Goal: Information Seeking & Learning: Find specific fact

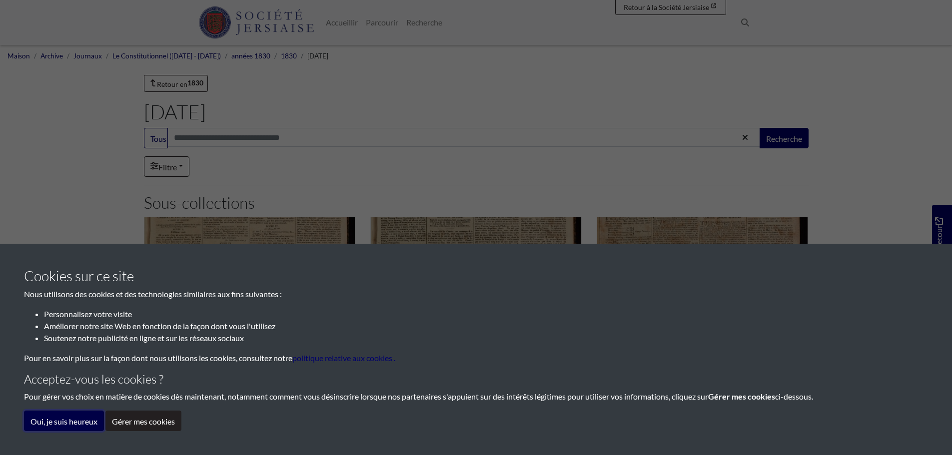
click at [69, 420] on font "Oui, je suis heureux" at bounding box center [63, 421] width 67 height 9
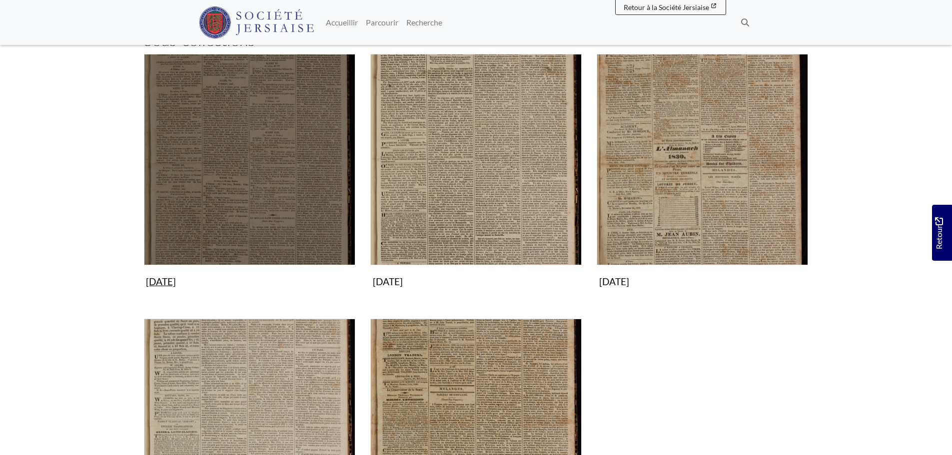
scroll to position [140, 0]
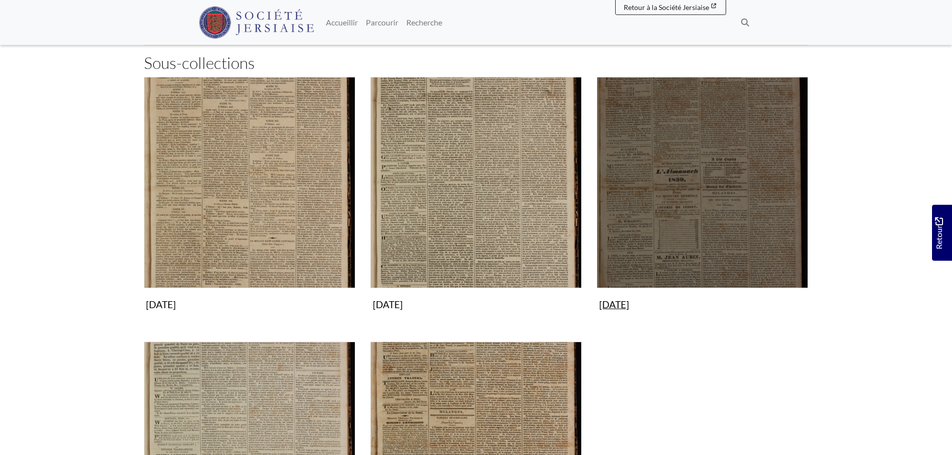
click at [681, 219] on img "Sous-collection" at bounding box center [702, 182] width 211 height 211
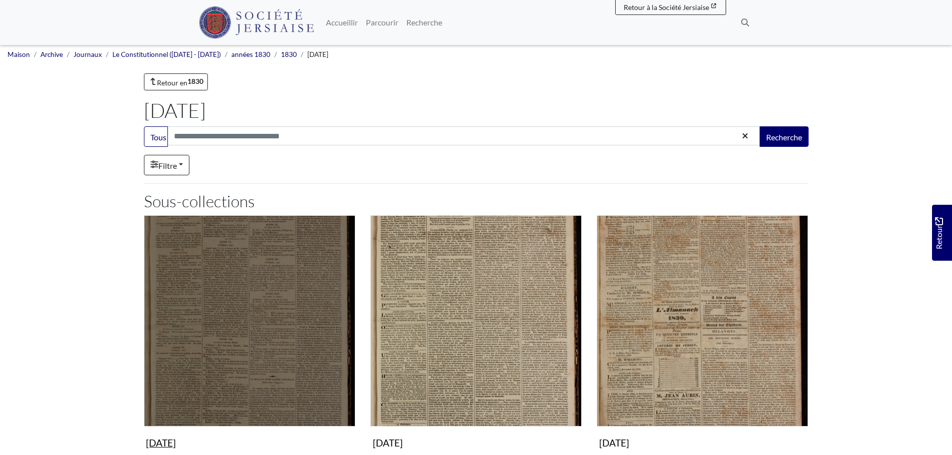
scroll to position [0, 0]
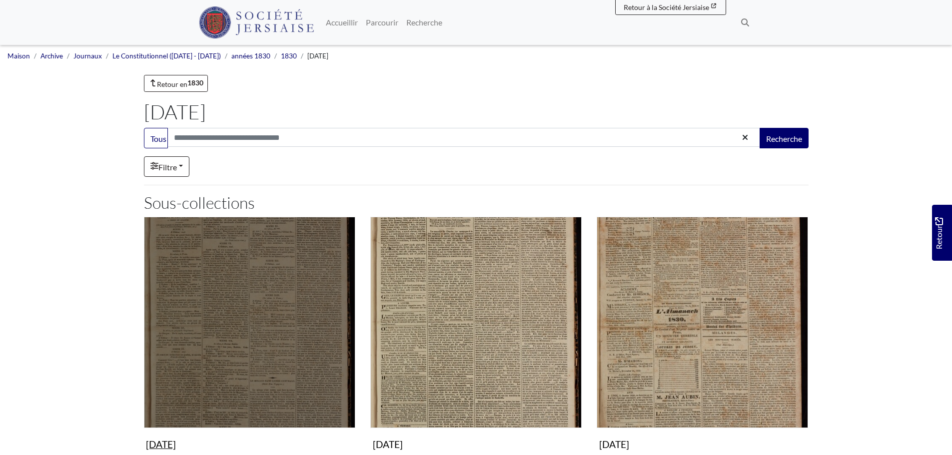
click at [269, 308] on img "Sous-collection" at bounding box center [249, 322] width 211 height 211
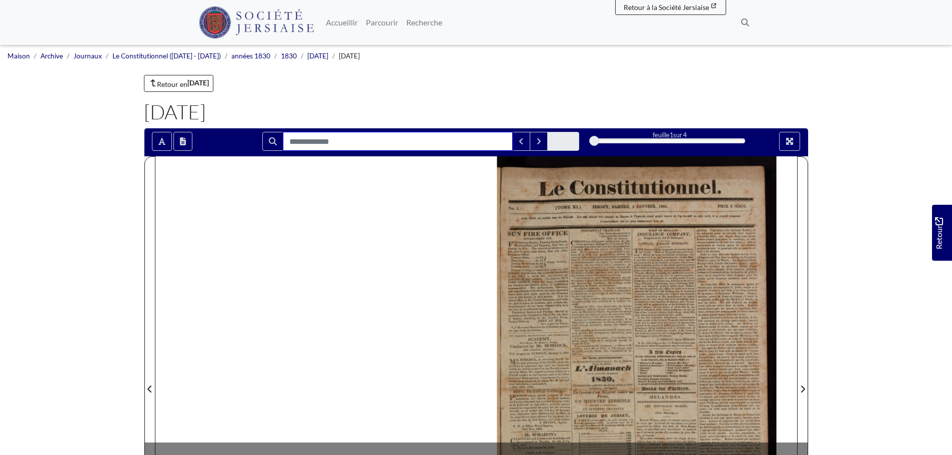
click at [365, 135] on input "Rechercher" at bounding box center [398, 141] width 230 height 19
type input "*****"
click at [525, 138] on button "Prochain match" at bounding box center [529, 141] width 18 height 19
click at [528, 139] on icon "Prochain match" at bounding box center [528, 141] width 5 height 8
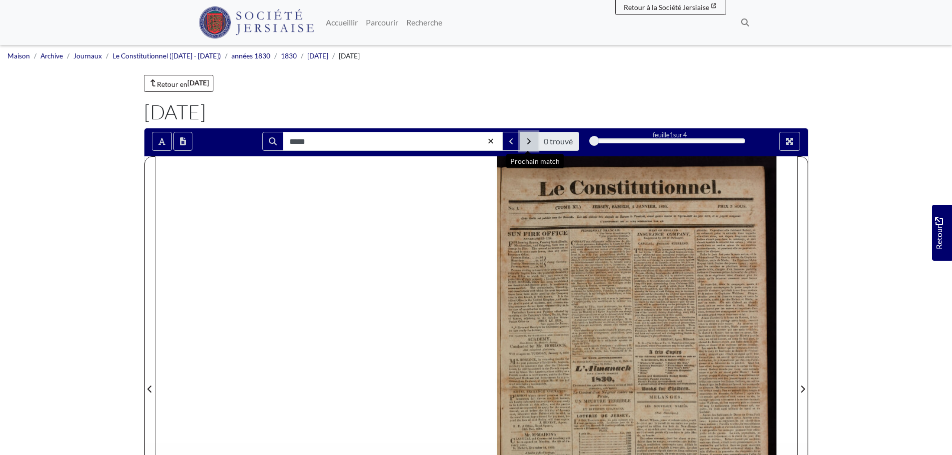
click at [528, 139] on icon "Prochain match" at bounding box center [528, 141] width 5 height 8
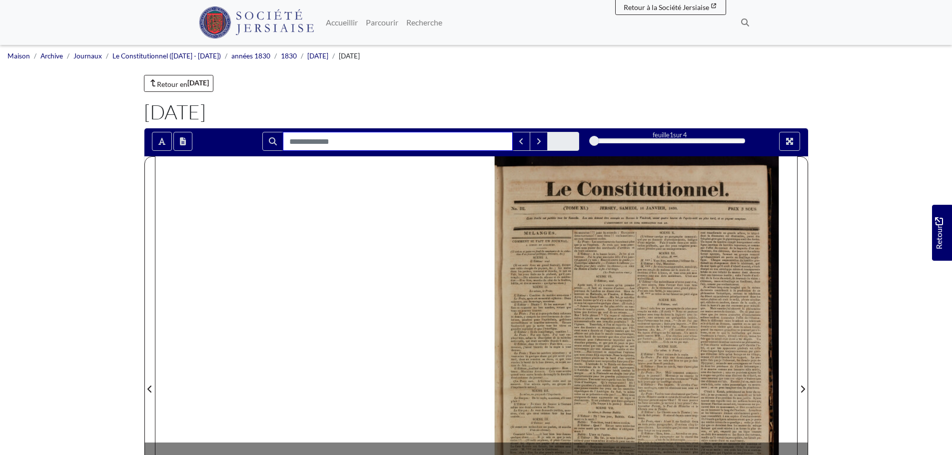
click at [366, 139] on input "Rechercher" at bounding box center [398, 141] width 230 height 19
type input "*****"
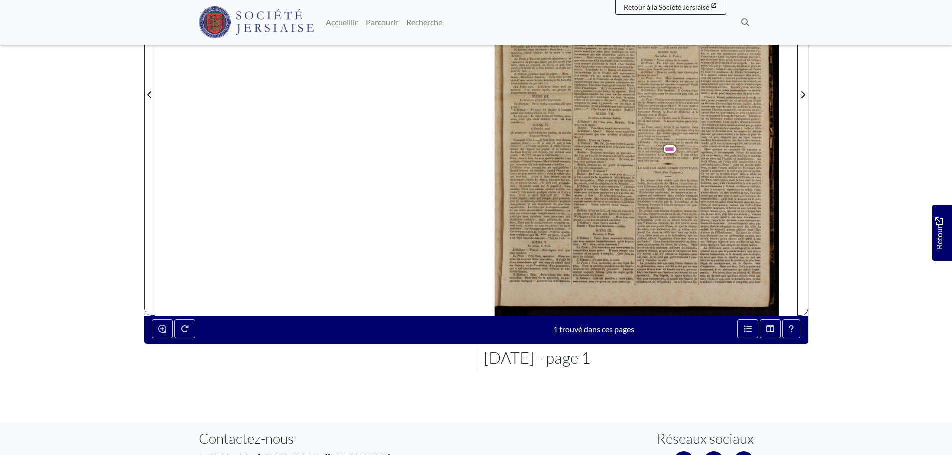
scroll to position [300, 0]
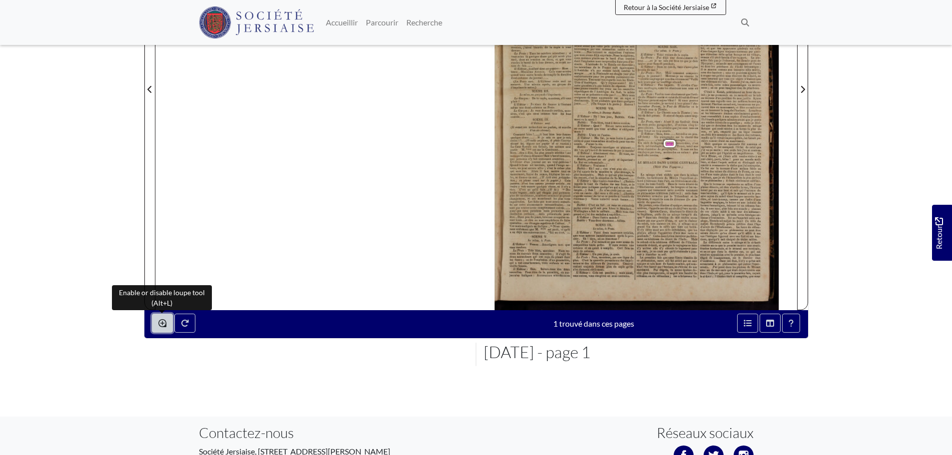
click at [166, 318] on button "Activer ou désactiver l'outil loupe (Alt+L)" at bounding box center [162, 323] width 21 height 19
click at [163, 322] on icon "Activer ou désactiver l'outil loupe (Alt+L)" at bounding box center [162, 323] width 8 height 8
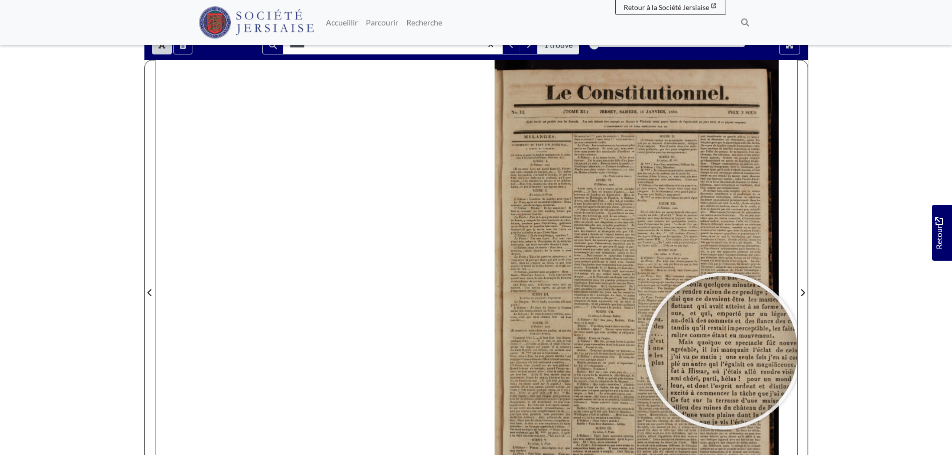
scroll to position [79, 0]
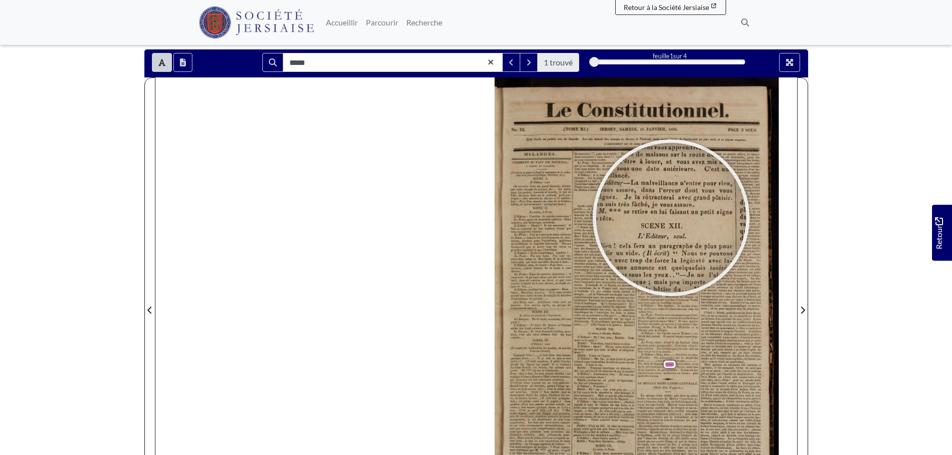
drag, startPoint x: 672, startPoint y: 221, endPoint x: 666, endPoint y: 200, distance: 21.3
click at [671, 217] on div at bounding box center [671, 218] width 150 height 150
